Goal: Task Accomplishment & Management: Manage account settings

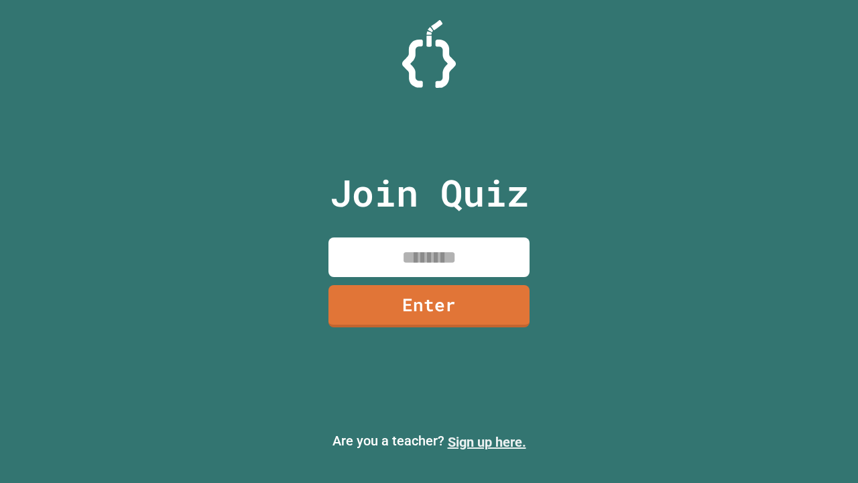
click at [487, 442] on link "Sign up here." at bounding box center [487, 442] width 78 height 16
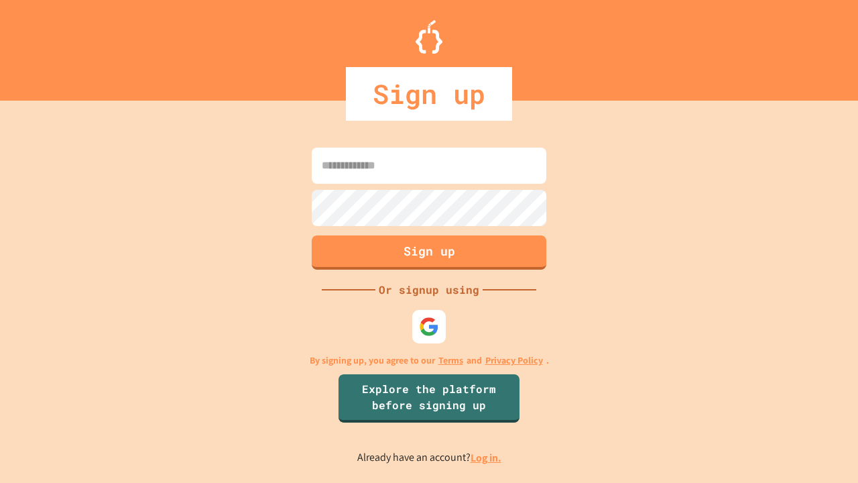
click at [487, 457] on link "Log in." at bounding box center [486, 457] width 31 height 14
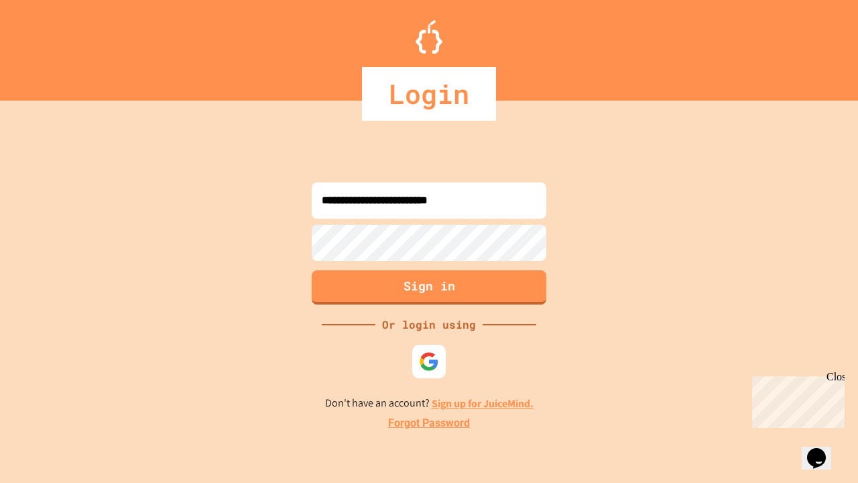
type input "**********"
